Goal: Task Accomplishment & Management: Manage account settings

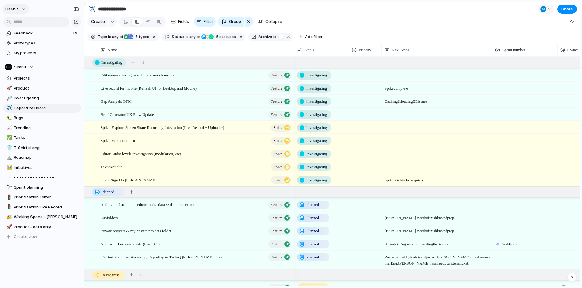
click at [20, 10] on button "Seenit" at bounding box center [16, 9] width 26 height 10
click at [29, 32] on span "Invite members" at bounding box center [28, 33] width 29 height 6
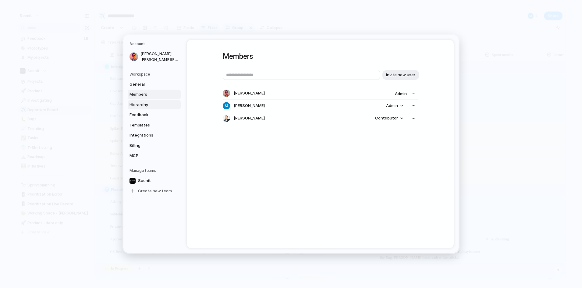
click at [144, 103] on span "Hierarchy" at bounding box center [149, 105] width 39 height 6
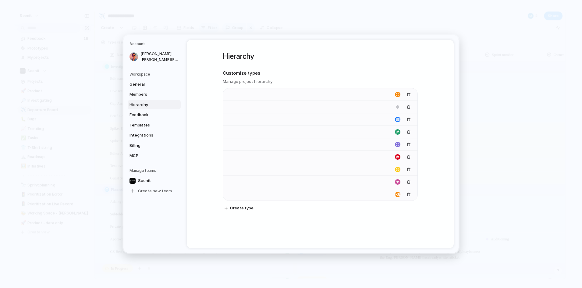
type input "**********"
type input "*******"
click at [142, 115] on span "Feedback" at bounding box center [149, 115] width 39 height 6
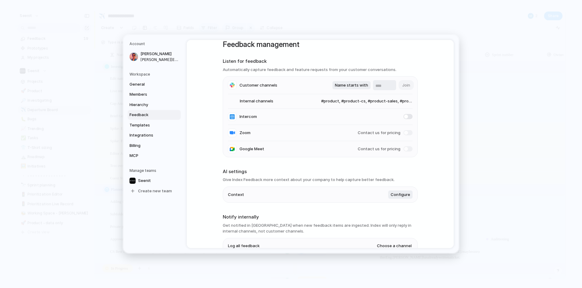
scroll to position [15, 0]
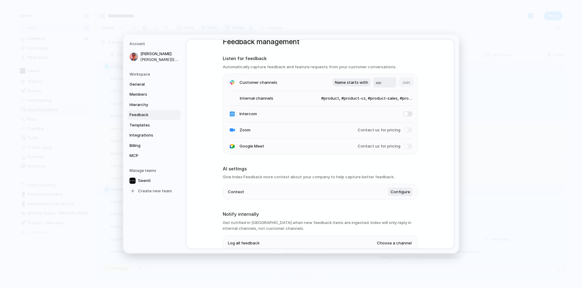
click at [389, 129] on span "Contact us for pricing" at bounding box center [379, 130] width 43 height 6
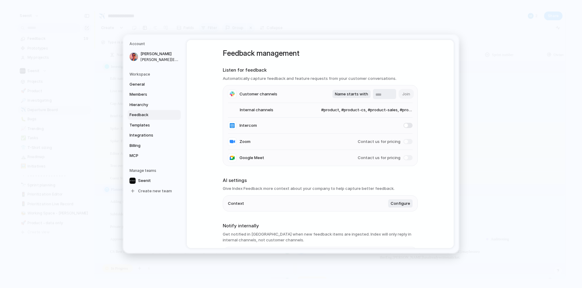
scroll to position [0, 0]
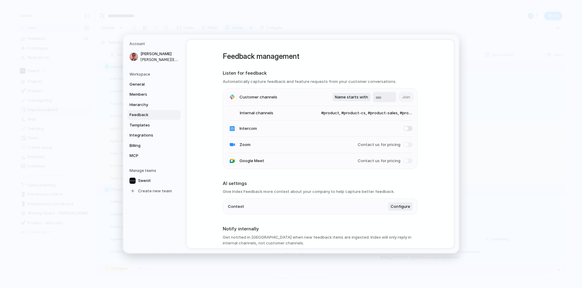
click at [406, 144] on span at bounding box center [408, 144] width 9 height 5
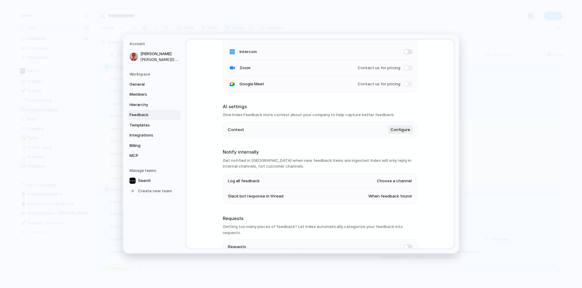
scroll to position [106, 0]
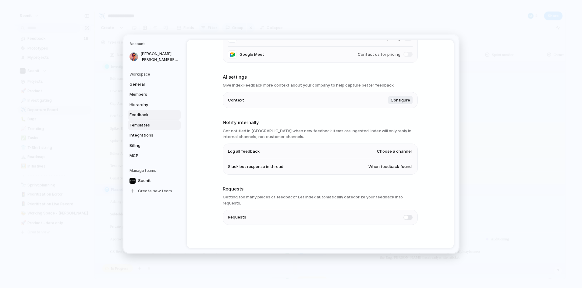
click at [153, 120] on link "Templates" at bounding box center [154, 125] width 53 height 10
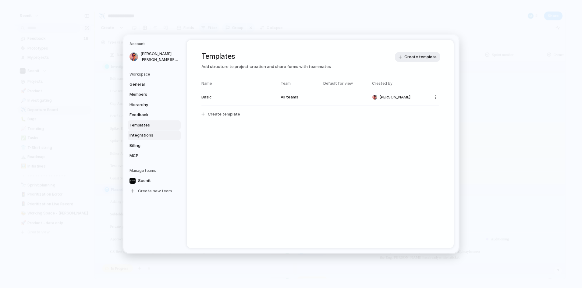
click at [151, 134] on span "Integrations" at bounding box center [149, 135] width 39 height 6
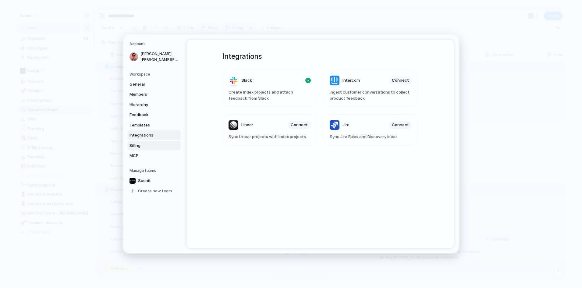
click at [144, 145] on span "Billing" at bounding box center [149, 146] width 39 height 6
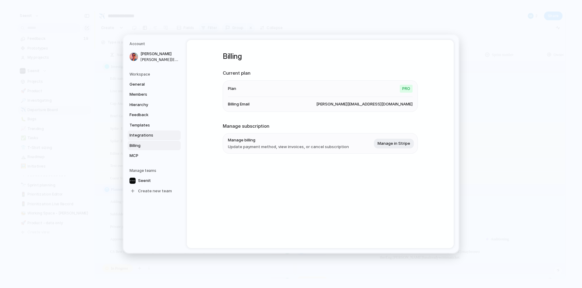
click at [144, 134] on span "Integrations" at bounding box center [149, 135] width 39 height 6
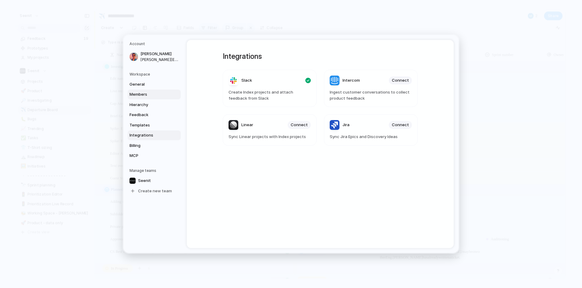
click at [149, 92] on span "Members" at bounding box center [149, 94] width 39 height 6
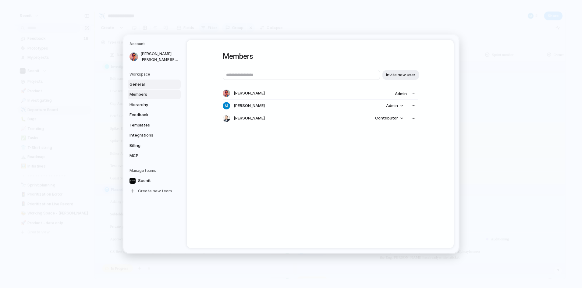
click at [149, 83] on span "General" at bounding box center [149, 84] width 39 height 6
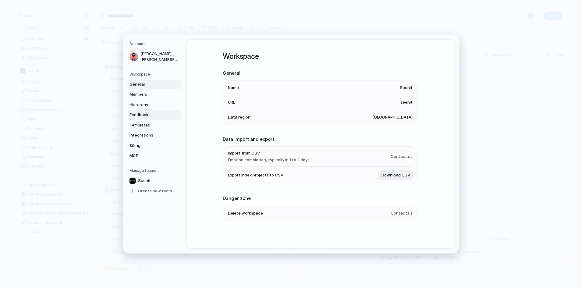
click at [148, 115] on span "Feedback" at bounding box center [149, 115] width 39 height 6
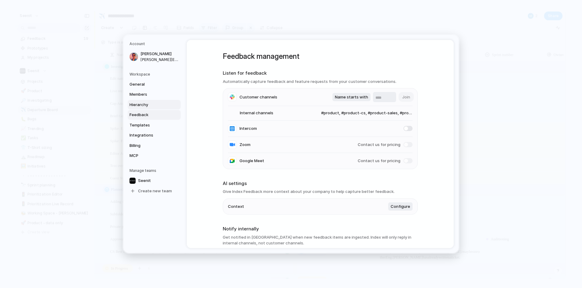
click at [148, 103] on span "Hierarchy" at bounding box center [149, 105] width 39 height 6
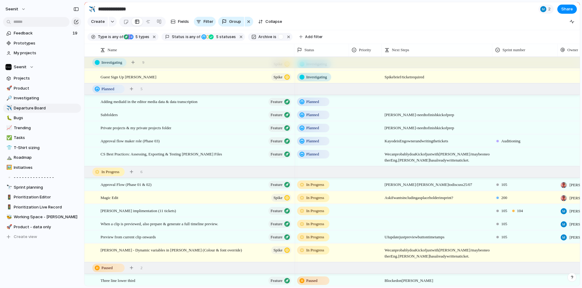
scroll to position [129, 0]
